Goal: Task Accomplishment & Management: Manage account settings

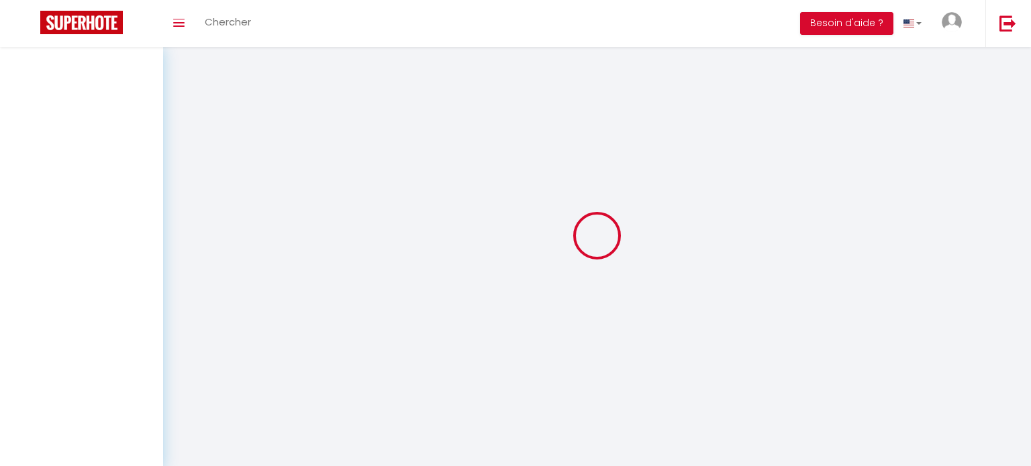
select select "message"
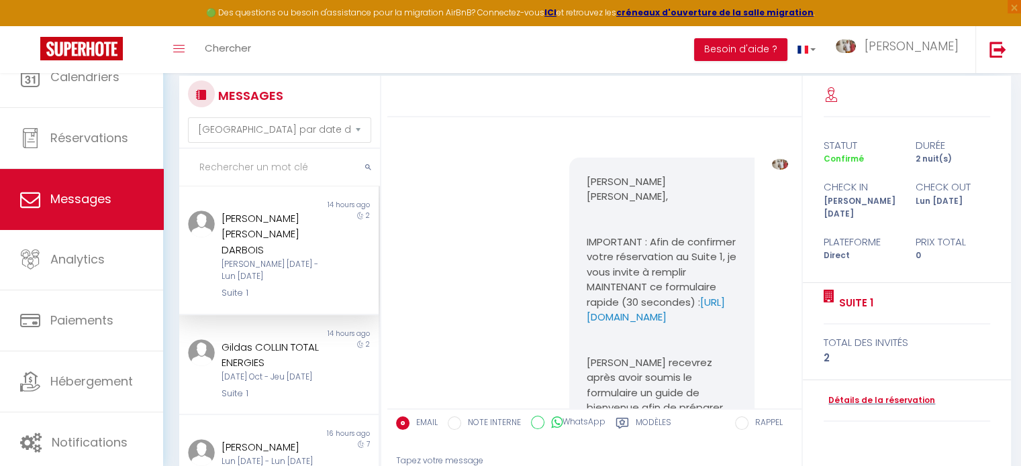
scroll to position [212, 0]
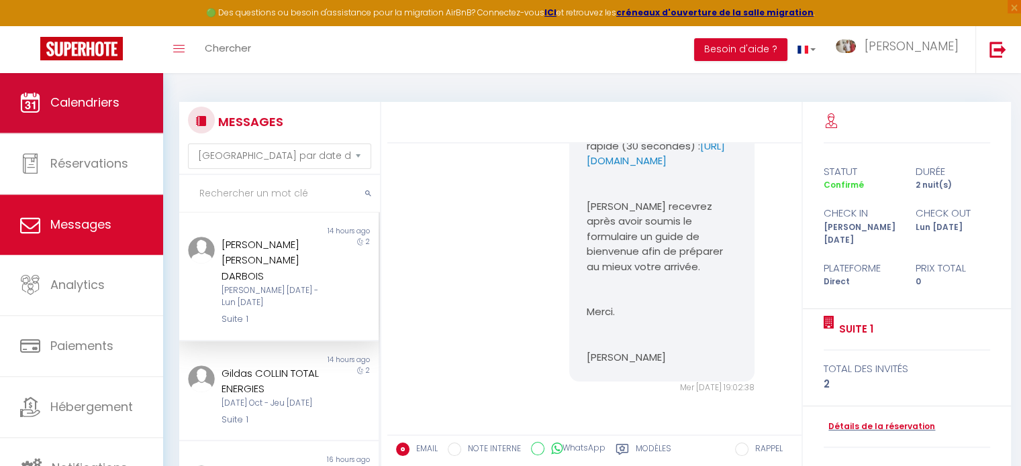
click at [76, 104] on span "Calendriers" at bounding box center [84, 102] width 69 height 17
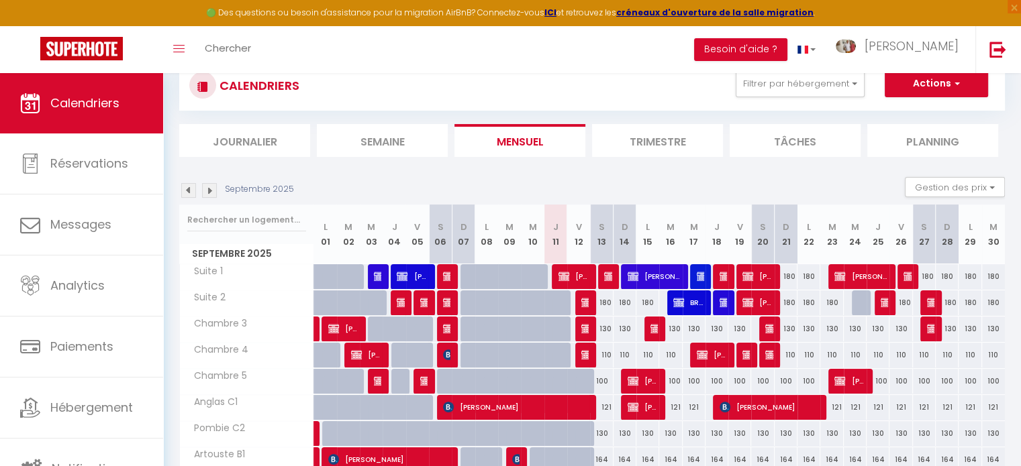
scroll to position [211, 0]
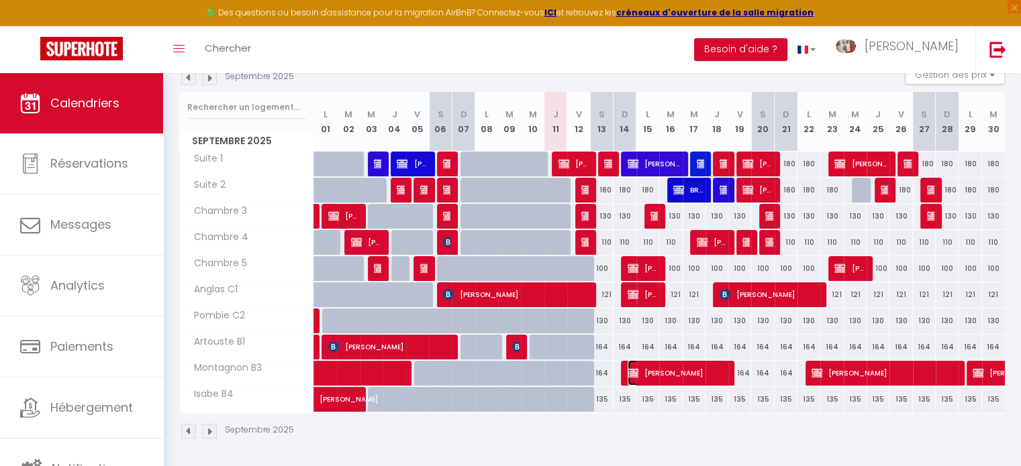
click at [686, 375] on span "[PERSON_NAME]" at bounding box center [677, 373] width 99 height 26
select select "OK"
select select "KO"
select select "0"
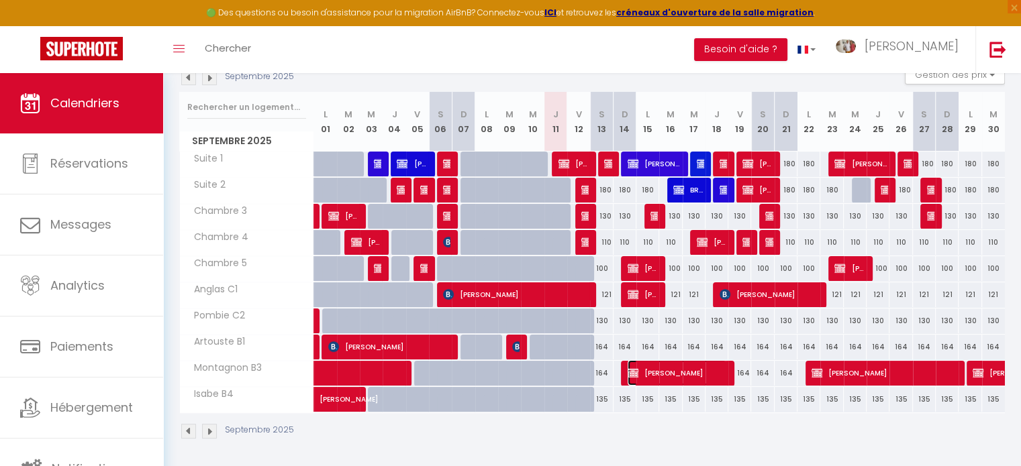
select select "1"
select select
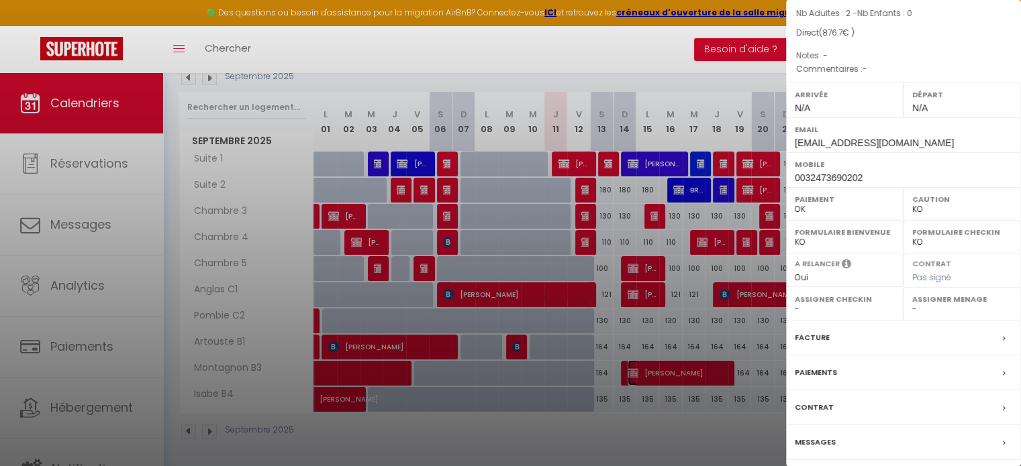
scroll to position [178, 0]
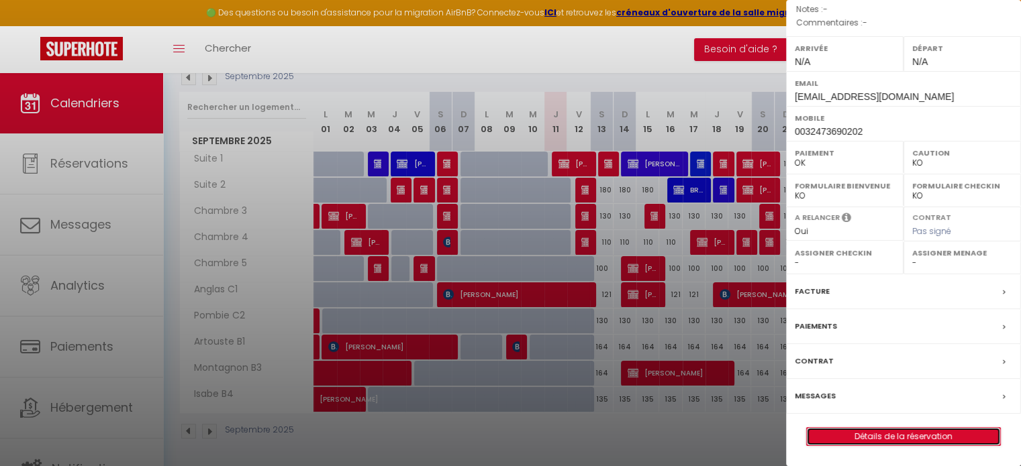
click at [867, 438] on link "Détails de la réservation" at bounding box center [903, 436] width 193 height 17
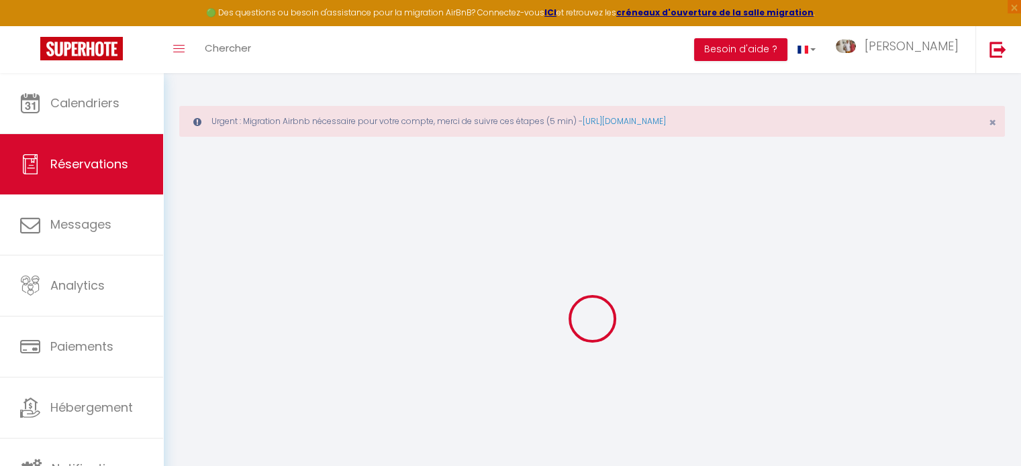
select select
checkbox input "false"
select select
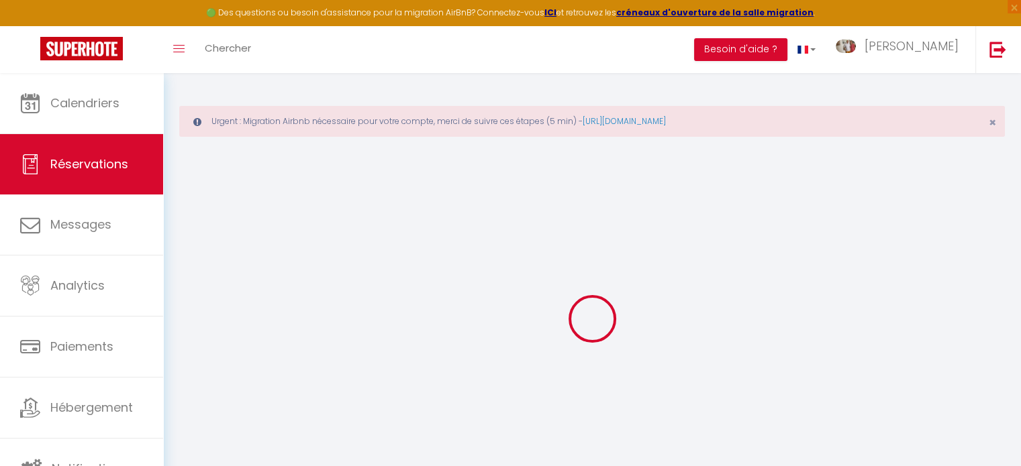
checkbox input "false"
select select
checkbox input "false"
type input "40"
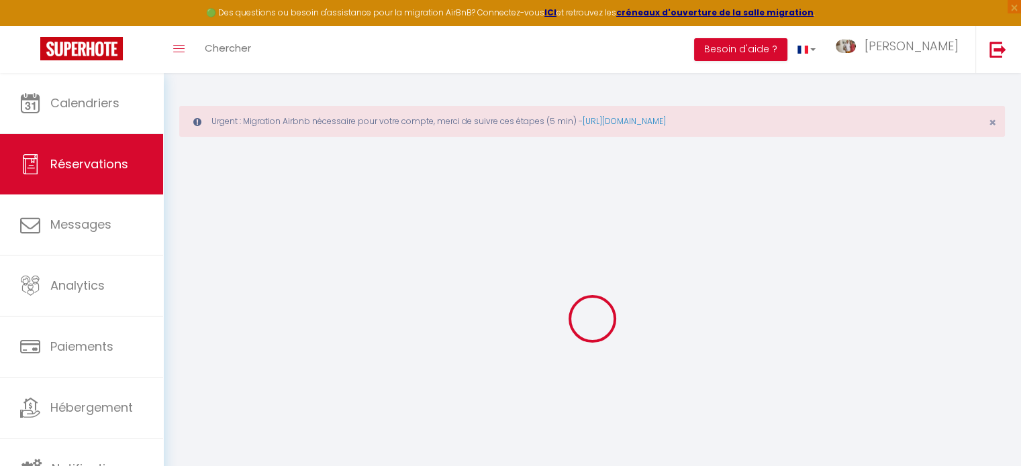
type input "16.7"
select select
checkbox input "false"
select select
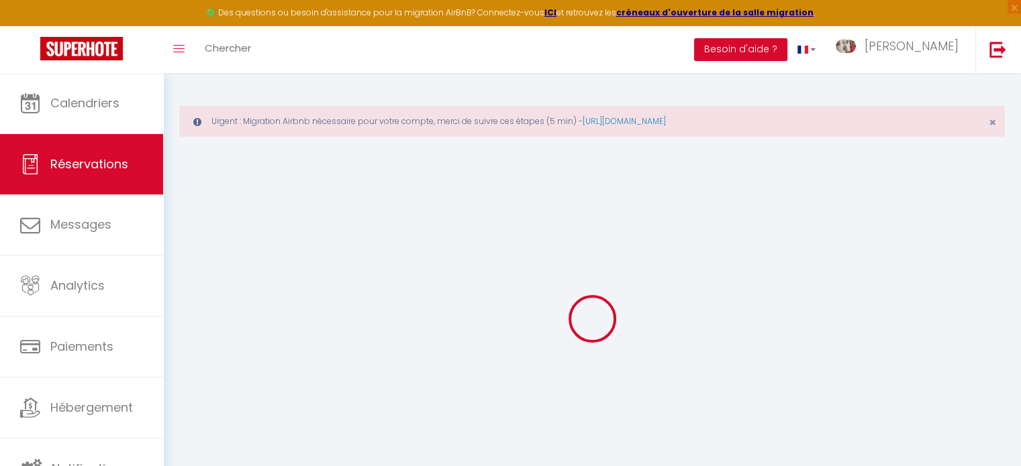
select select
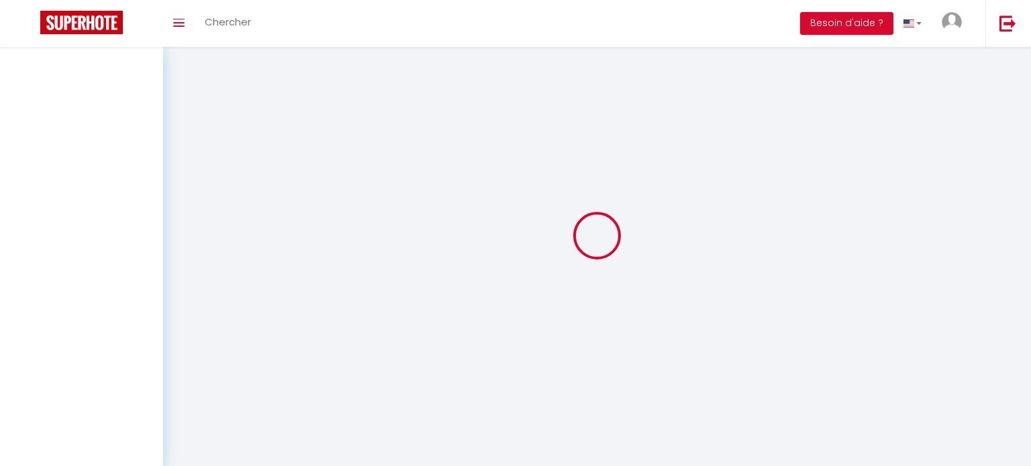
select select "message"
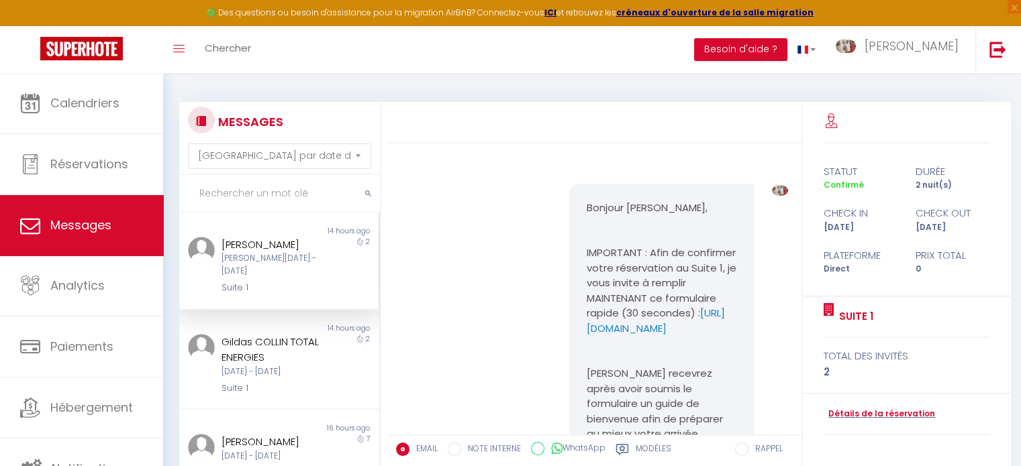
scroll to position [212, 0]
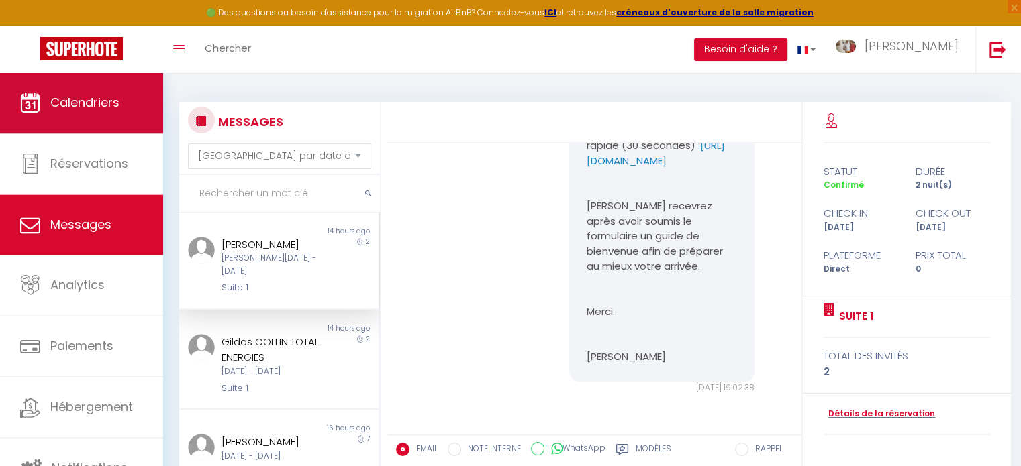
click at [137, 93] on link "Calendriers" at bounding box center [81, 102] width 163 height 60
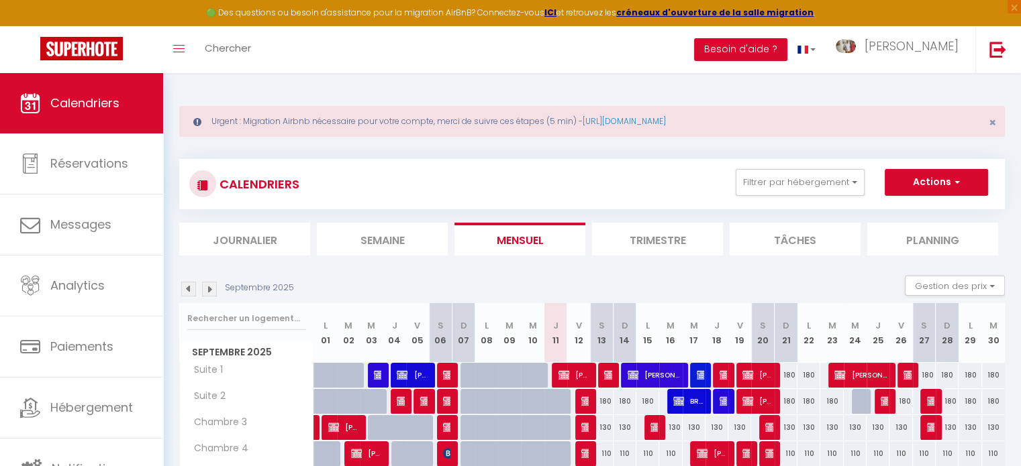
scroll to position [211, 0]
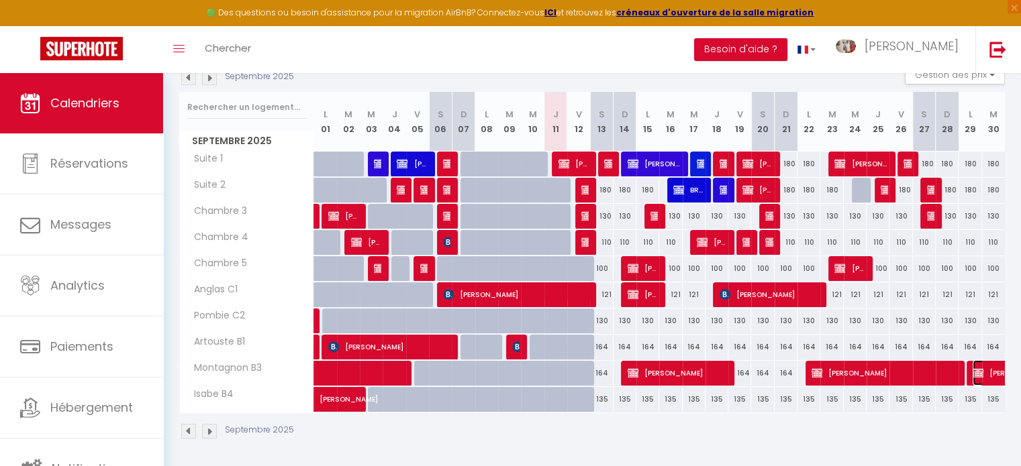
select select "OK"
select select "KO"
select select "0"
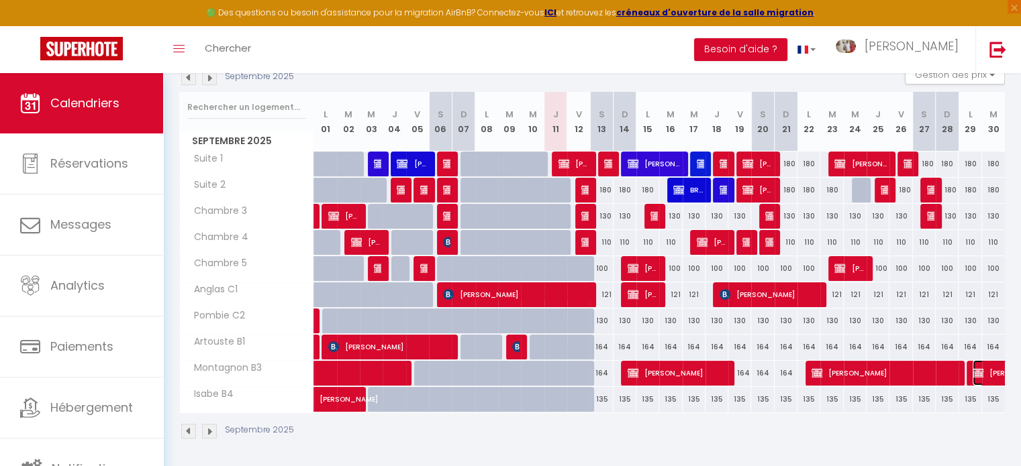
select select "1"
select select
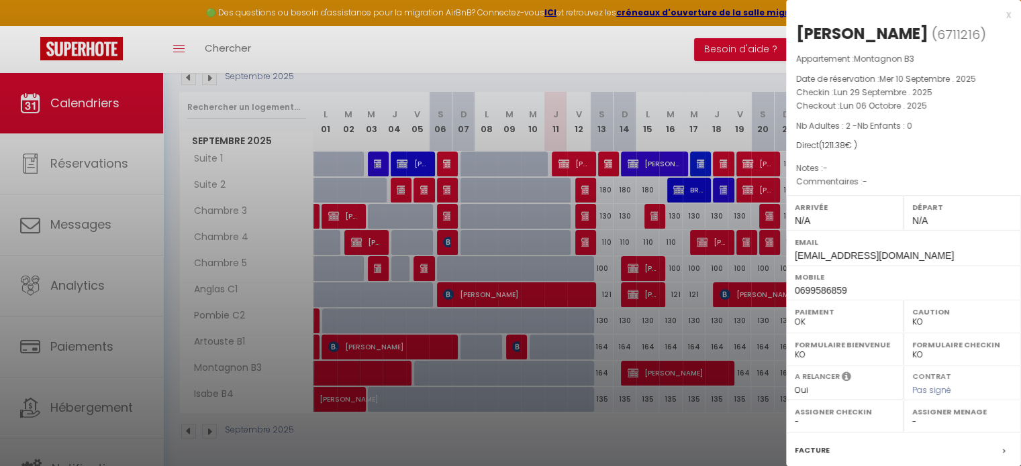
click at [577, 61] on div at bounding box center [510, 233] width 1021 height 466
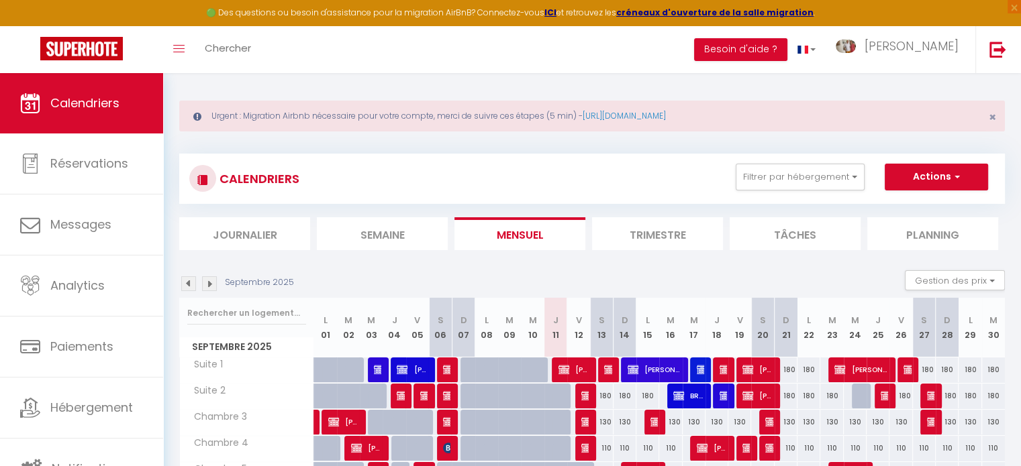
scroll to position [0, 0]
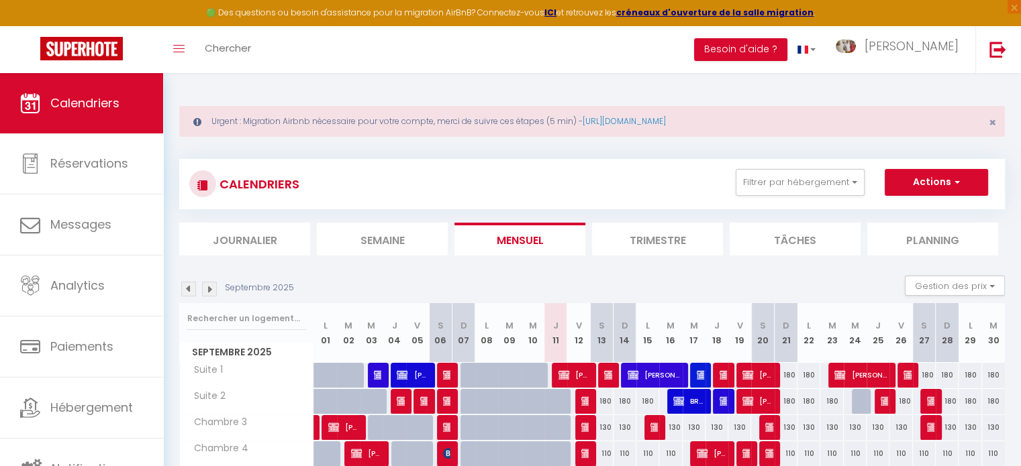
click at [645, 236] on li "Trimestre" at bounding box center [657, 239] width 131 height 33
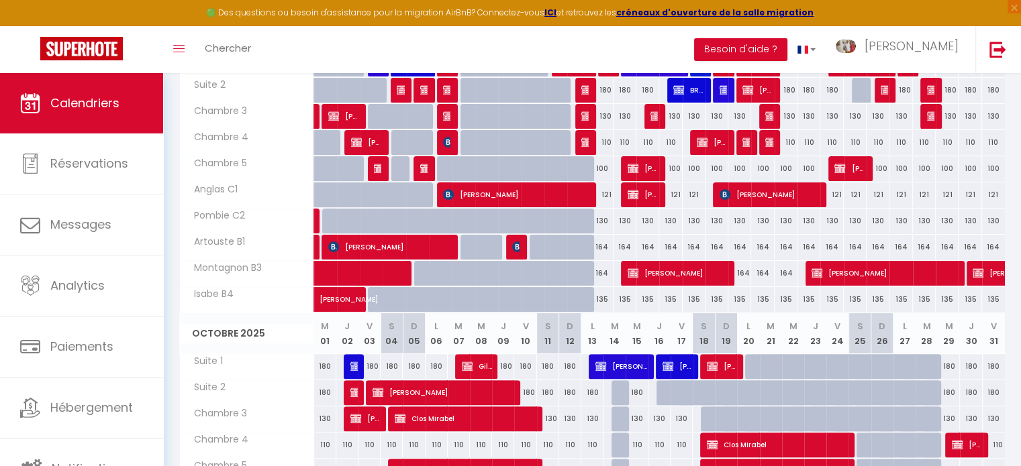
scroll to position [201, 0]
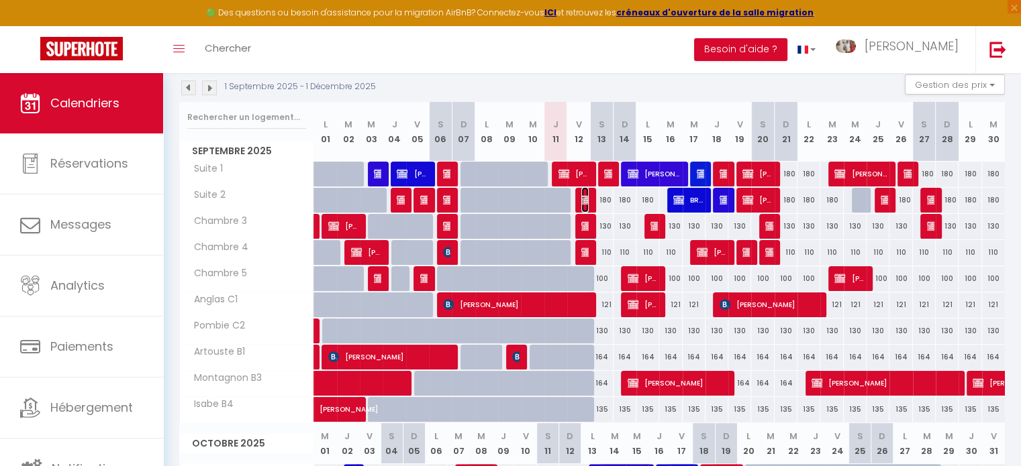
click at [581, 201] on img at bounding box center [586, 200] width 11 height 11
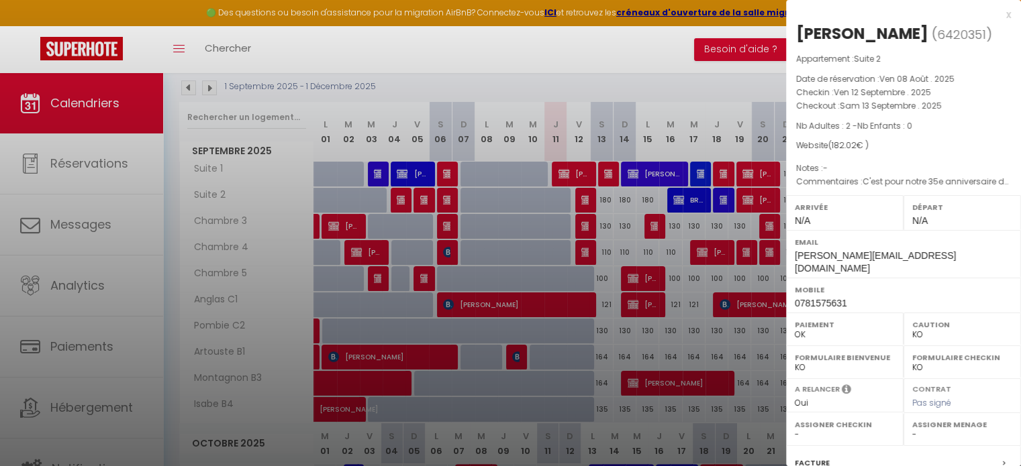
click at [995, 14] on div "x" at bounding box center [898, 15] width 225 height 16
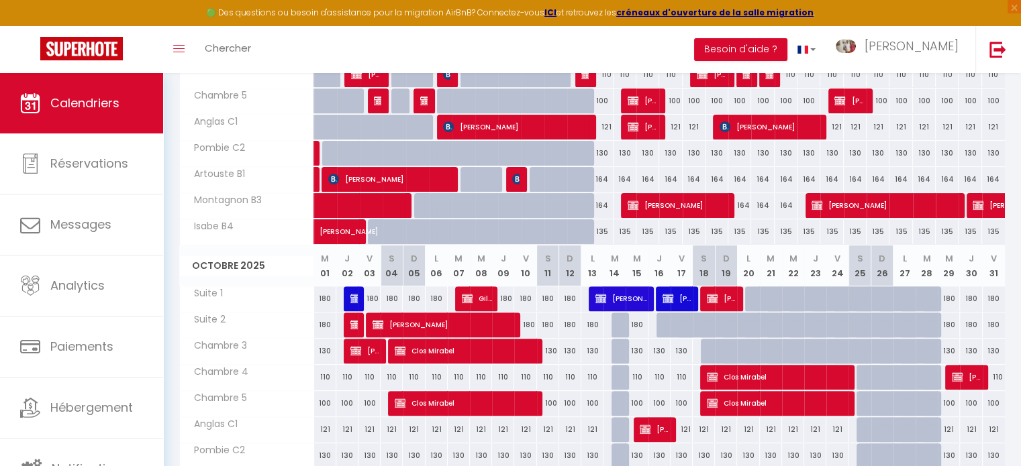
scroll to position [403, 0]
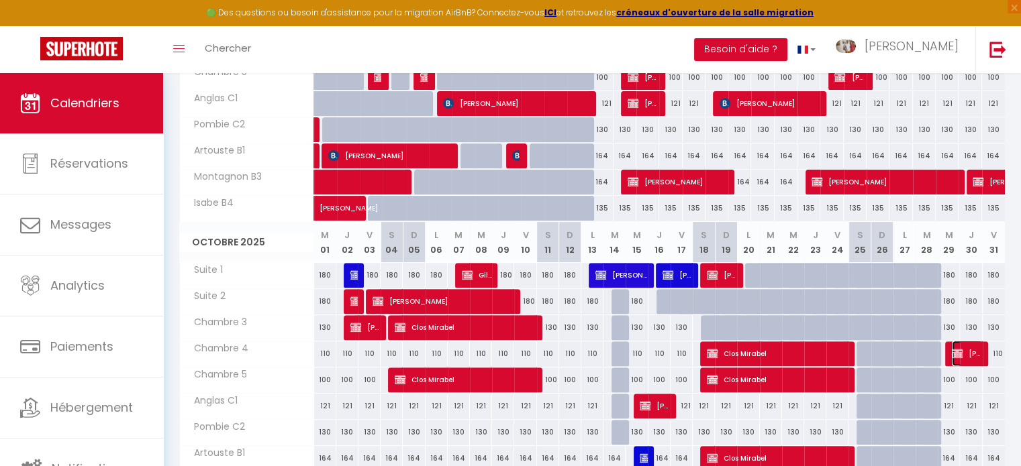
click at [973, 356] on span "pierre cottereau" at bounding box center [967, 354] width 30 height 26
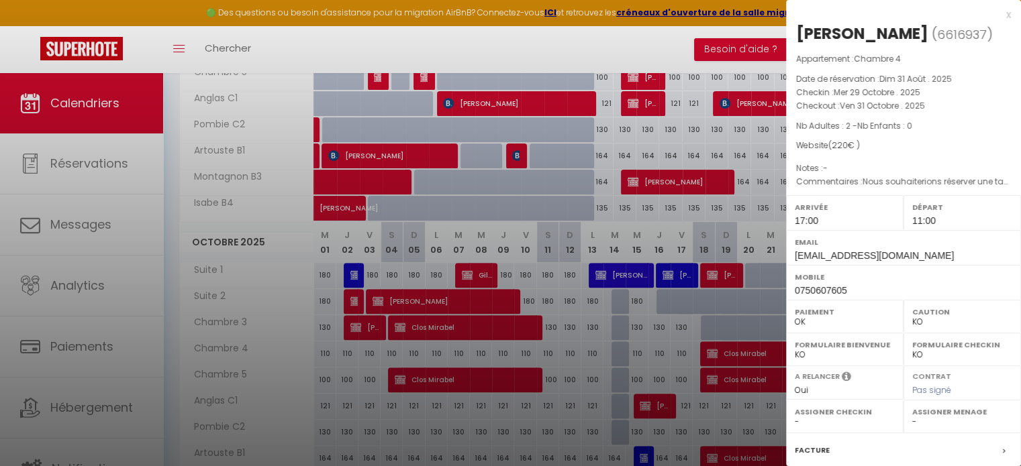
click at [82, 104] on div at bounding box center [510, 233] width 1021 height 466
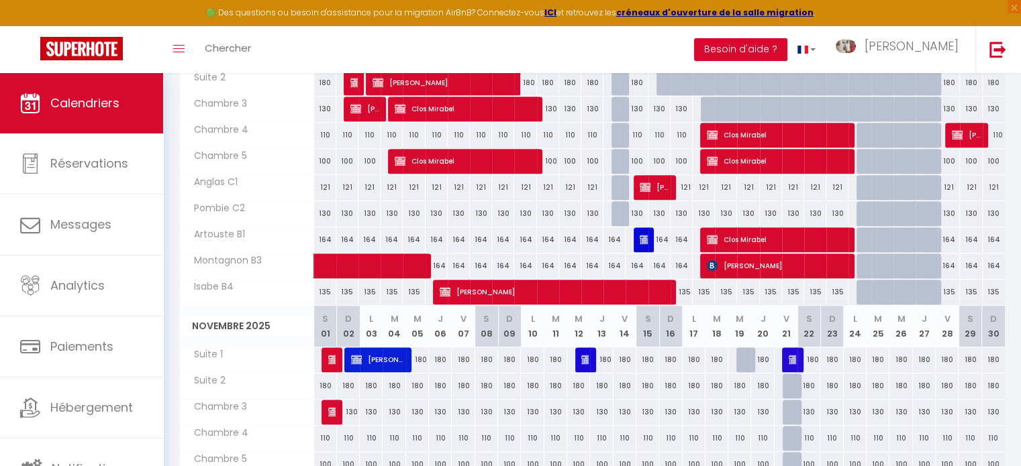
scroll to position [470, 0]
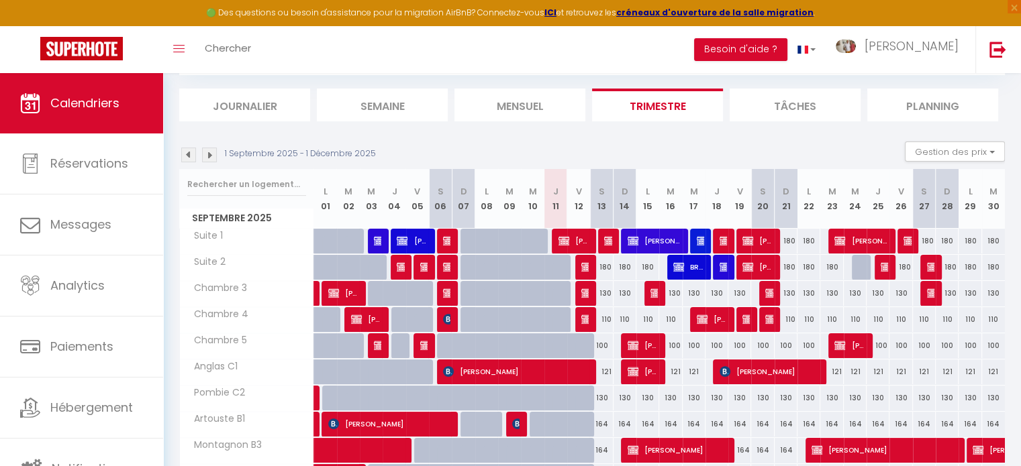
click at [211, 154] on img at bounding box center [209, 155] width 15 height 15
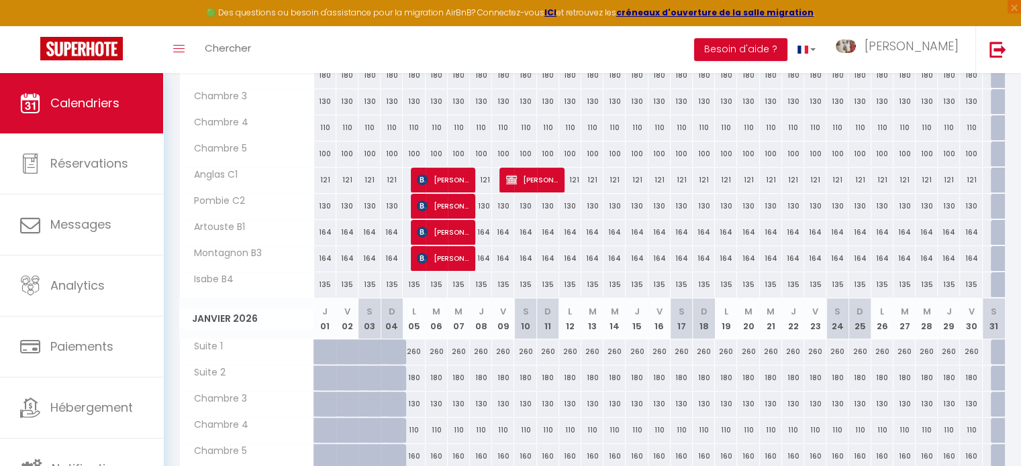
scroll to position [336, 0]
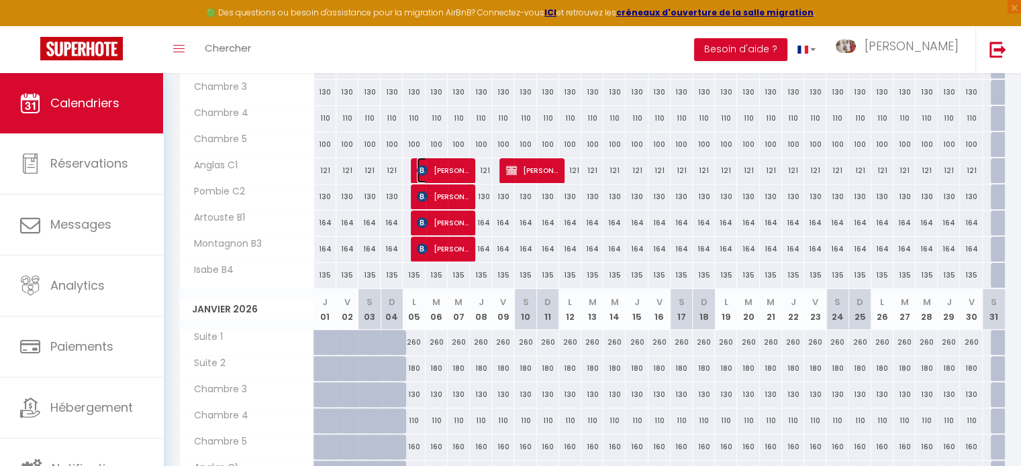
click at [442, 174] on span "JOSE ENRIQUE CASTILLO LUEÑA" at bounding box center [443, 171] width 52 height 26
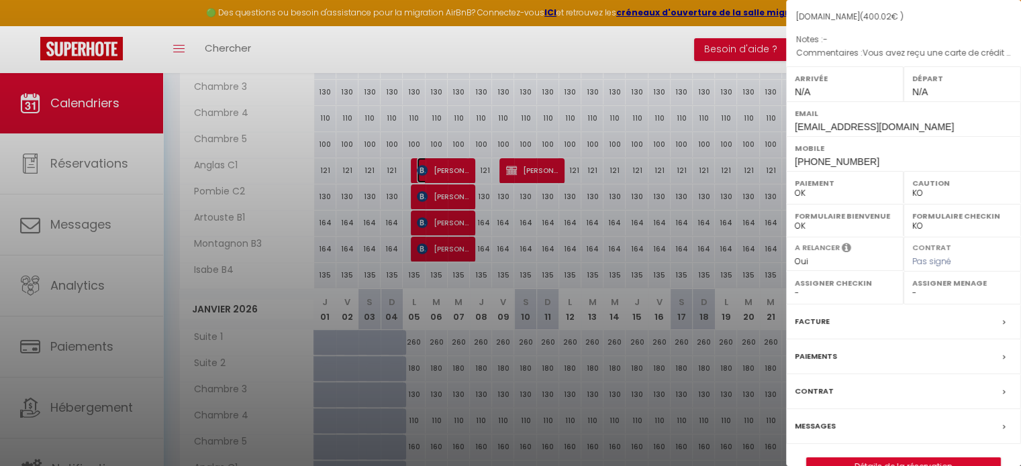
scroll to position [199, 0]
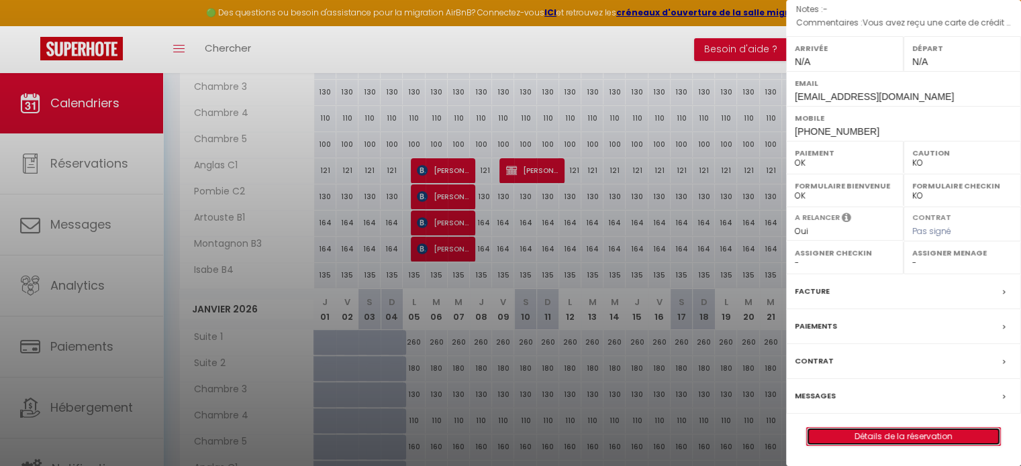
click at [873, 440] on link "Détails de la réservation" at bounding box center [903, 436] width 193 height 17
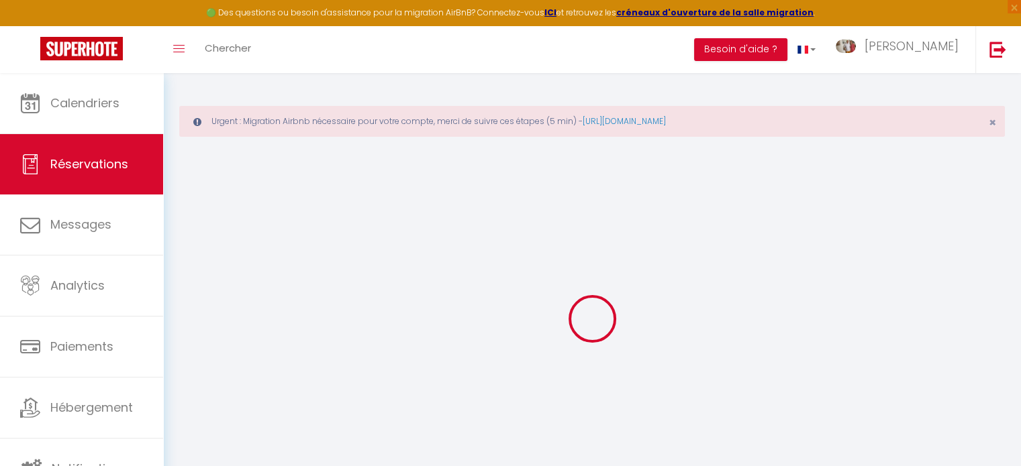
type input "JOSE ENRIQUE"
type input "CASTILLO LUEÑA"
type input "jluena.928378@guest.booking.com"
type input "+34679255880"
select select "ES"
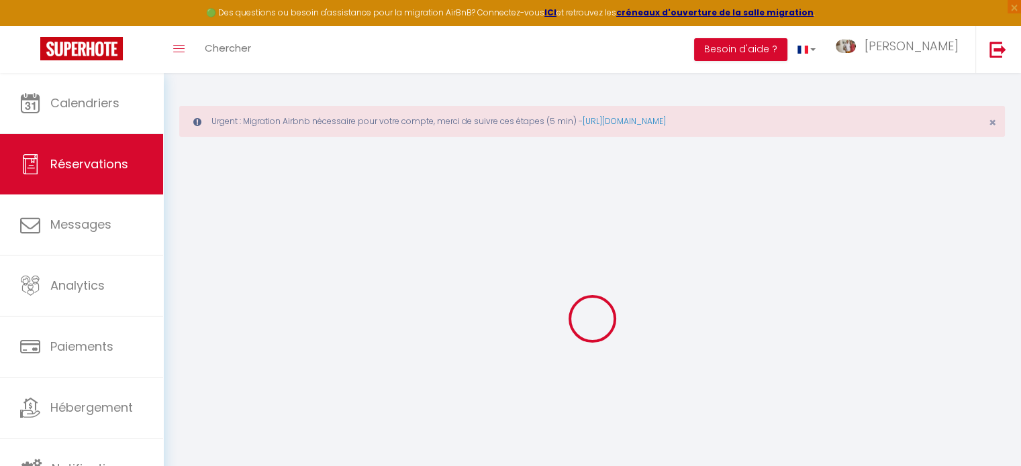
type input "58.5"
select select "49606"
select select "1"
select select
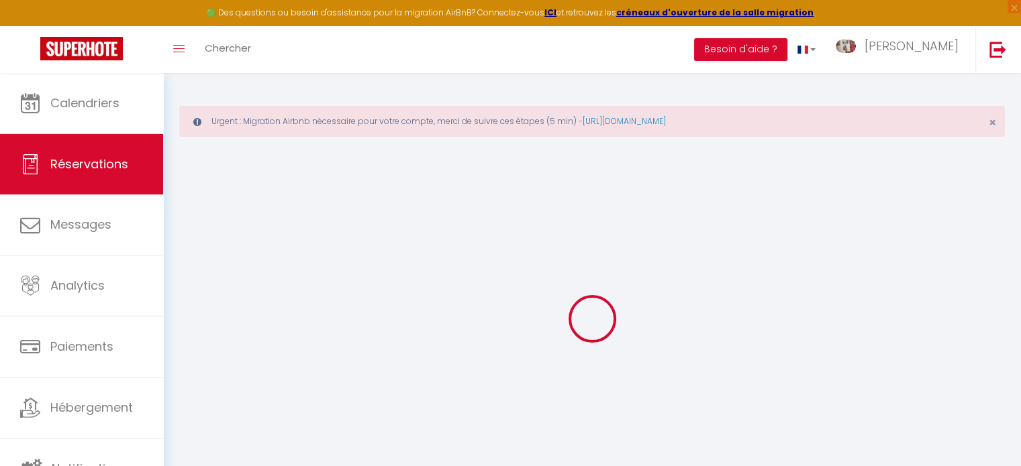
type input "2"
select select "12"
select select
type input "390"
checkbox input "false"
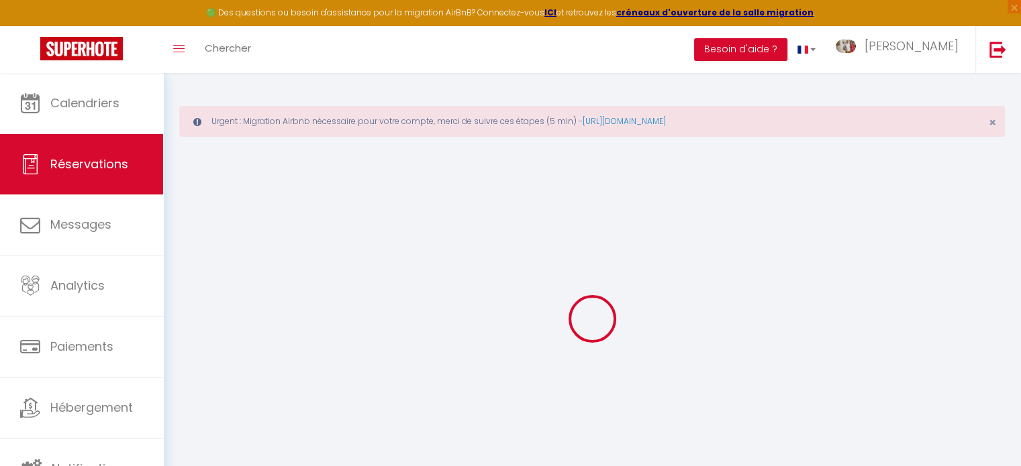
type input "0"
select select "2"
type input "0"
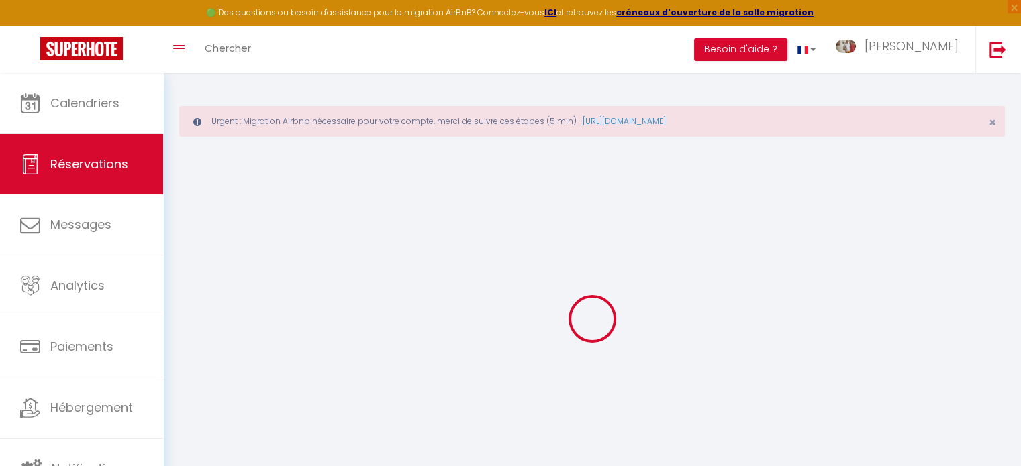
select select
select select "14"
checkbox input "false"
select select
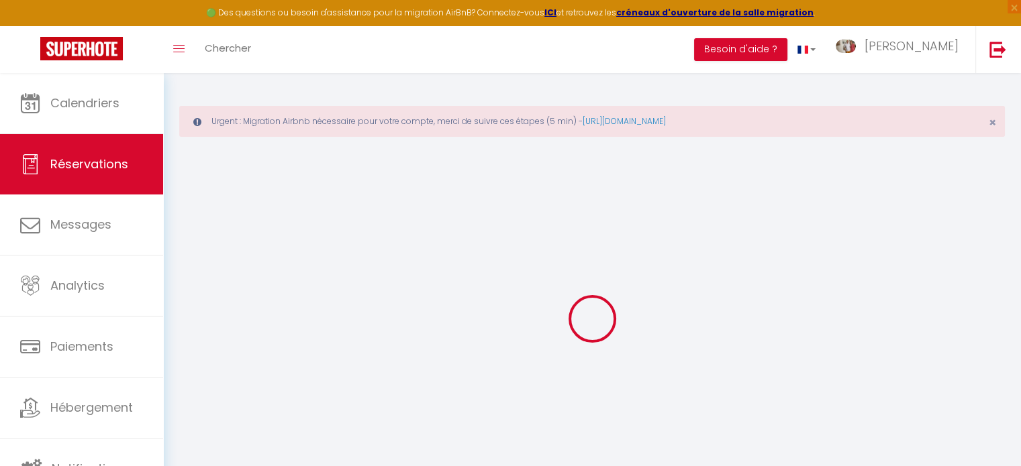
select select
checkbox input "false"
select select
checkbox input "false"
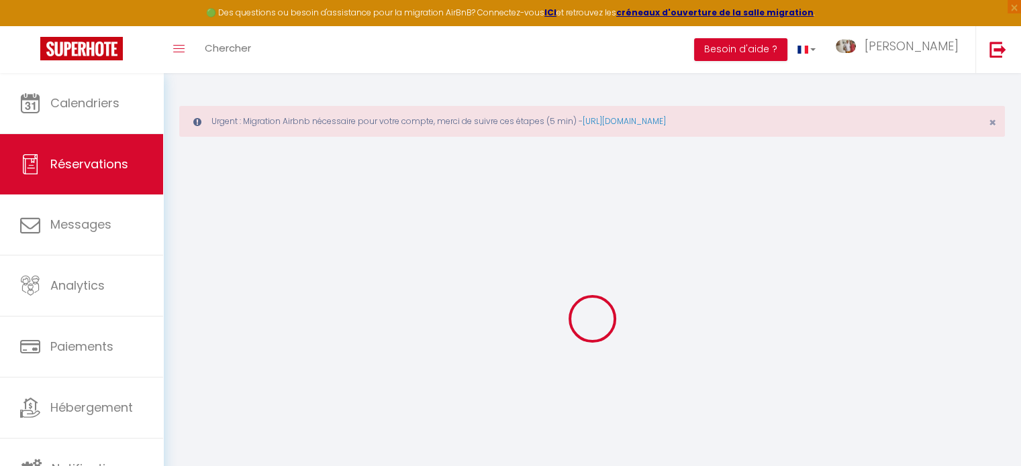
select select
checkbox input "false"
type textarea "Vous avez reçu une carte de crédit virtuelle pour cette réservation.Vous pourre…"
type input "10.02"
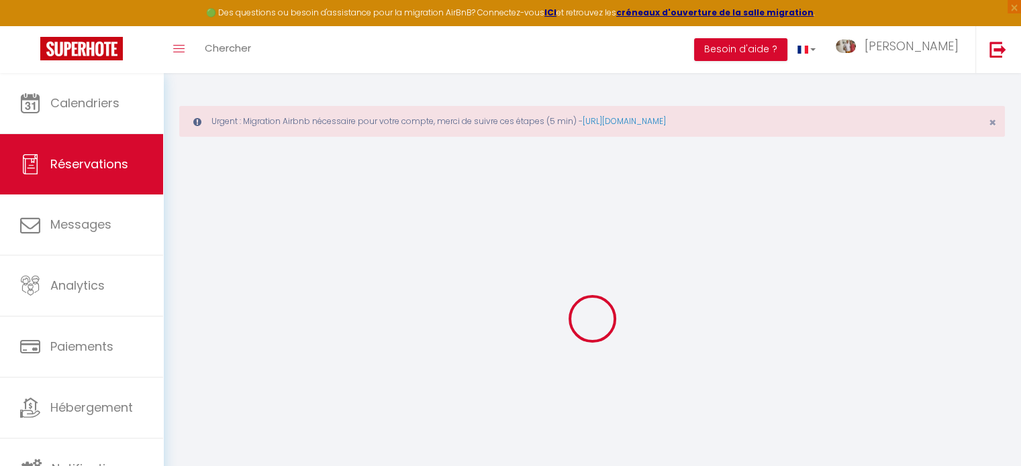
select select
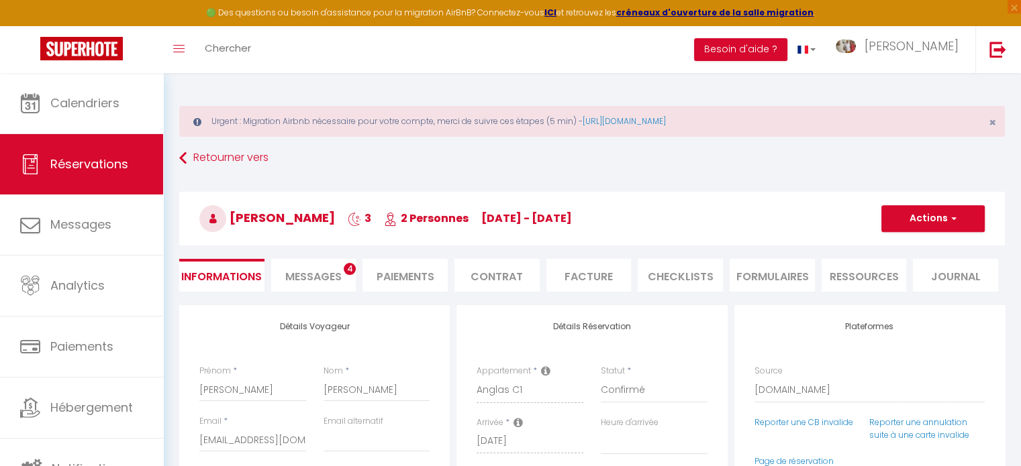
checkbox input "false"
select select
click at [326, 275] on span "Messages" at bounding box center [313, 276] width 56 height 15
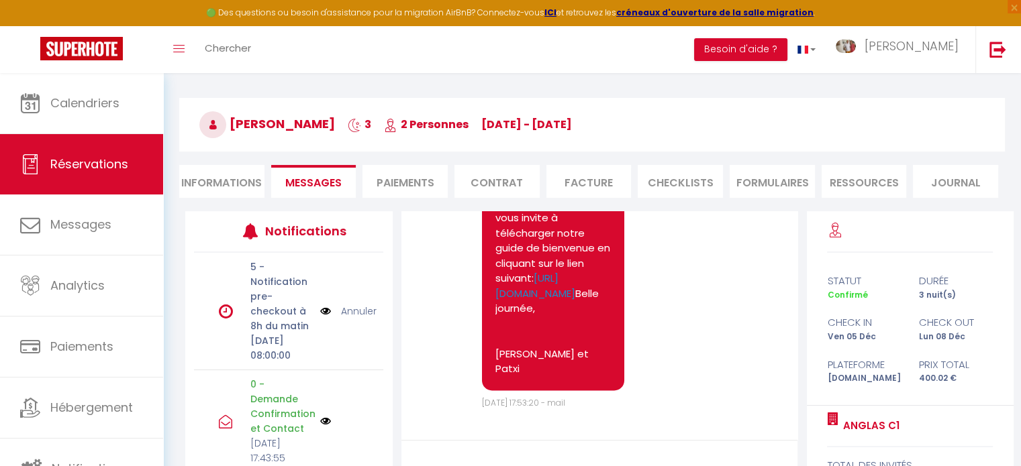
scroll to position [230, 0]
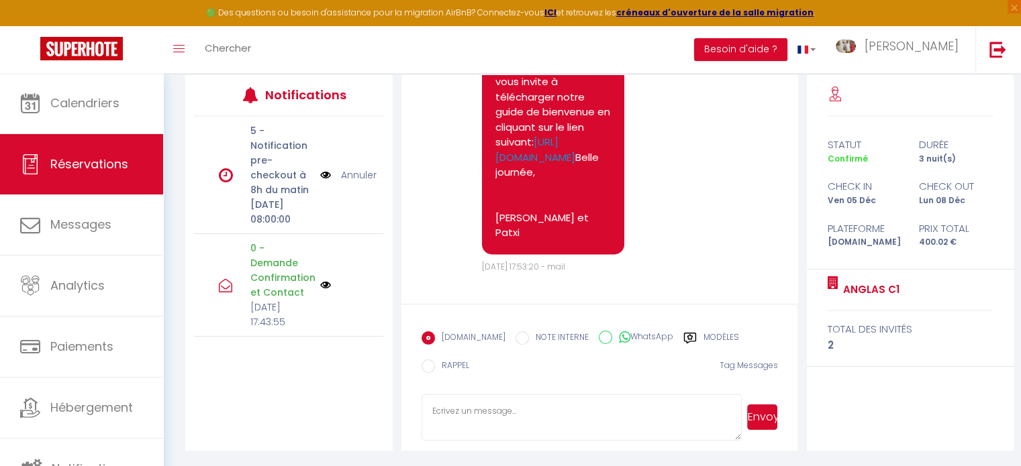
click at [524, 407] on textarea at bounding box center [582, 418] width 321 height 47
type textarea "B"
type textarea "Hola, Gracias por su reserva ! Quieres reservar el restaurante para el viernes …"
click at [762, 410] on button "Envoyer" at bounding box center [762, 418] width 30 height 26
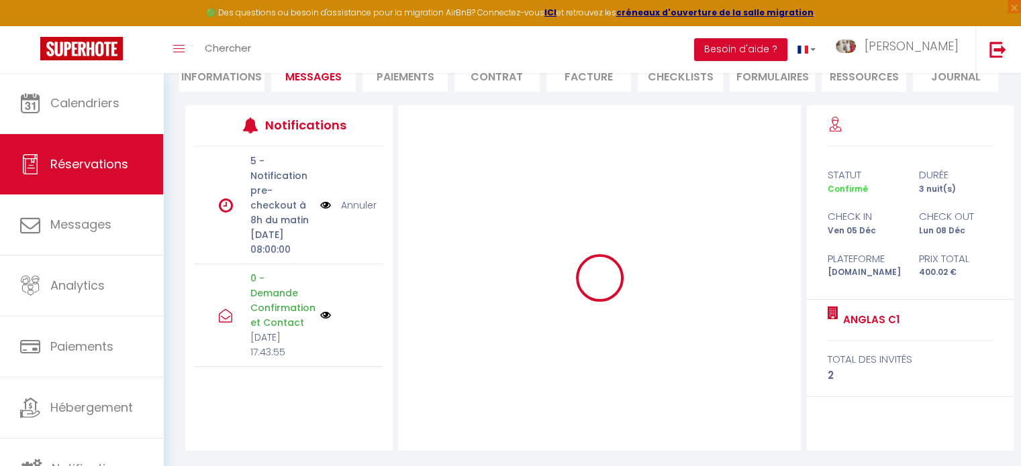
scroll to position [0, 0]
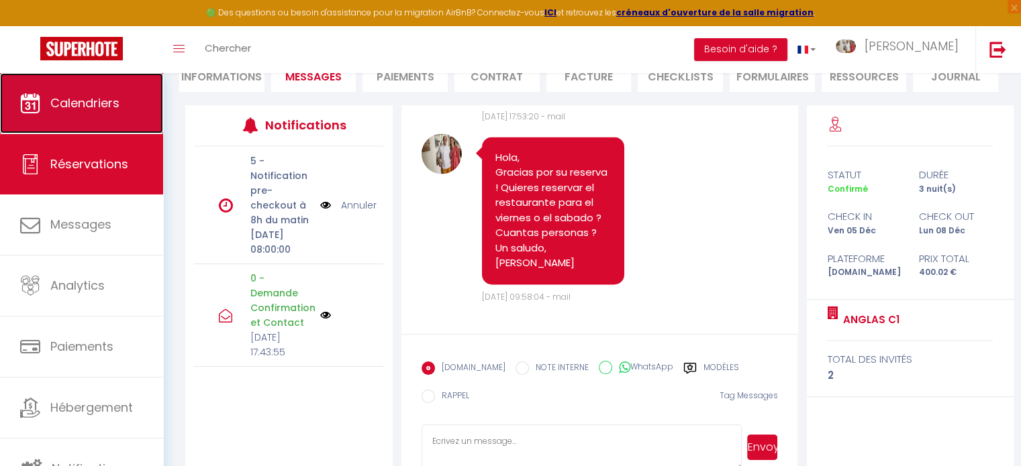
click at [79, 95] on span "Calendriers" at bounding box center [84, 103] width 69 height 17
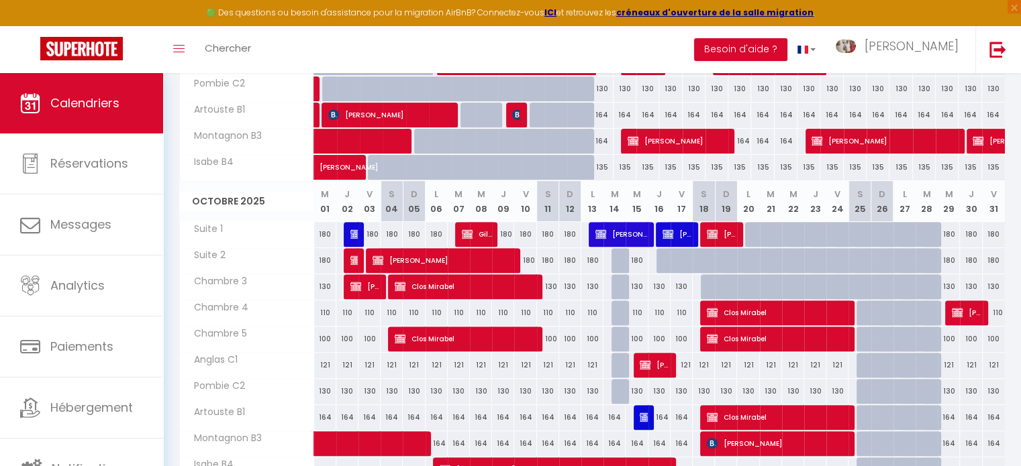
scroll to position [411, 0]
